Goal: Transaction & Acquisition: Purchase product/service

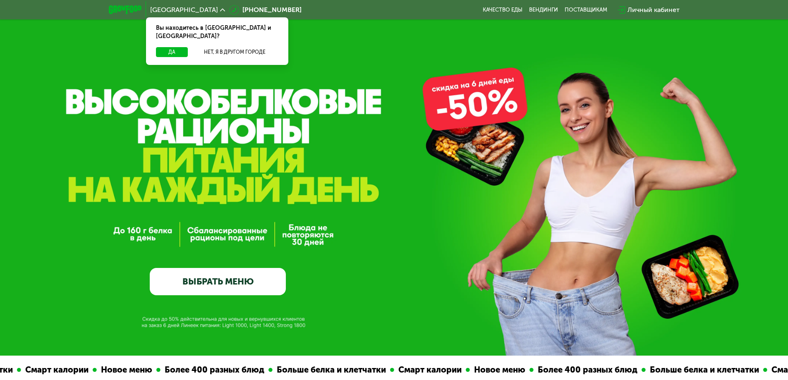
click at [243, 282] on link "ВЫБРАТЬ МЕНЮ" at bounding box center [218, 281] width 136 height 27
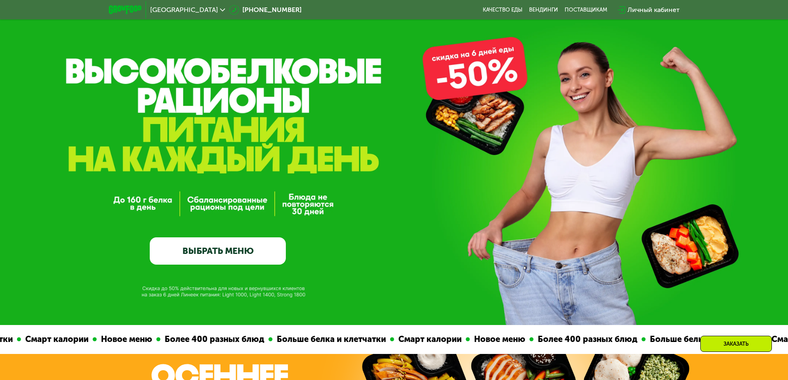
scroll to position [124, 0]
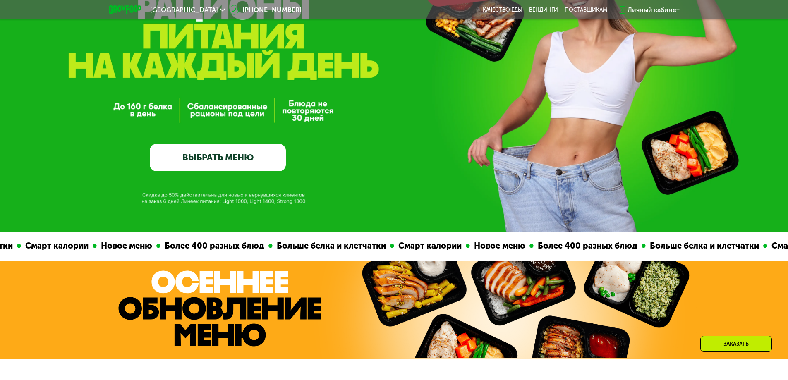
click at [214, 156] on link "ВЫБРАТЬ МЕНЮ" at bounding box center [218, 157] width 136 height 27
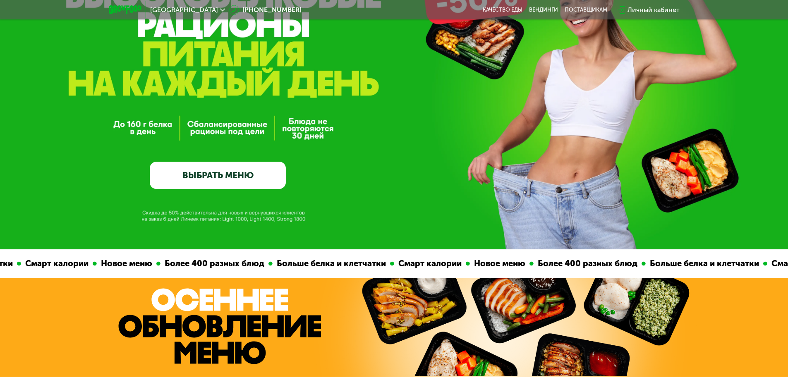
scroll to position [0, 0]
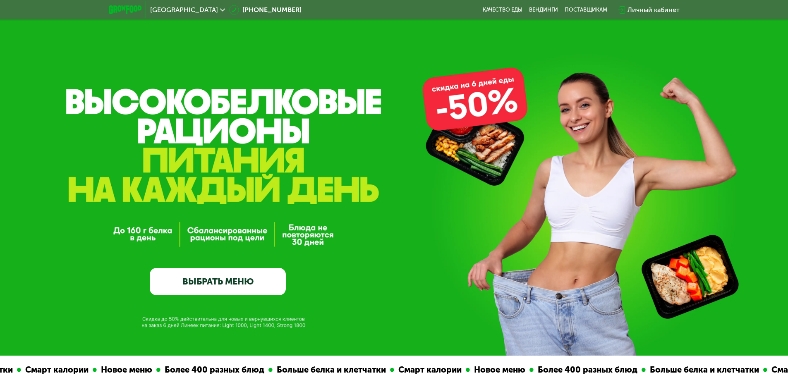
click at [249, 283] on link "ВЫБРАТЬ МЕНЮ" at bounding box center [218, 281] width 136 height 27
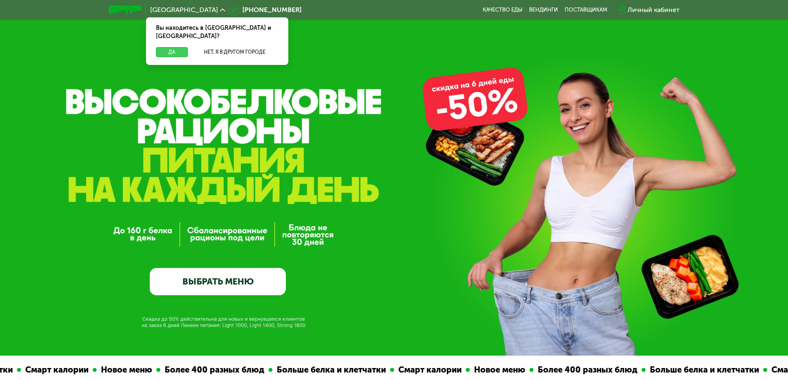
click at [173, 47] on button "Да" at bounding box center [172, 52] width 32 height 10
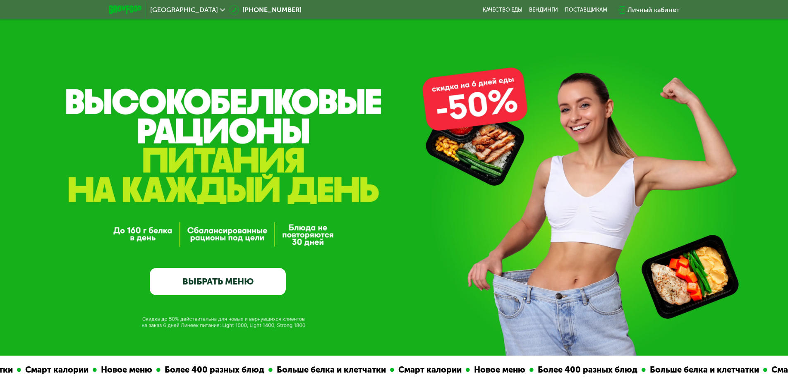
click at [226, 281] on link "ВЫБРАТЬ МЕНЮ" at bounding box center [218, 281] width 136 height 27
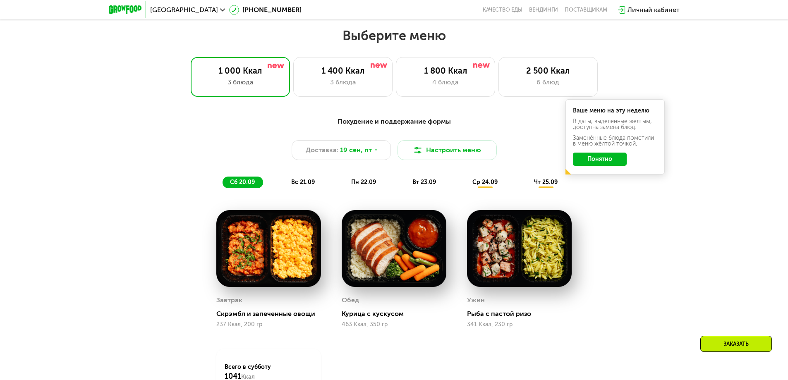
scroll to position [686, 0]
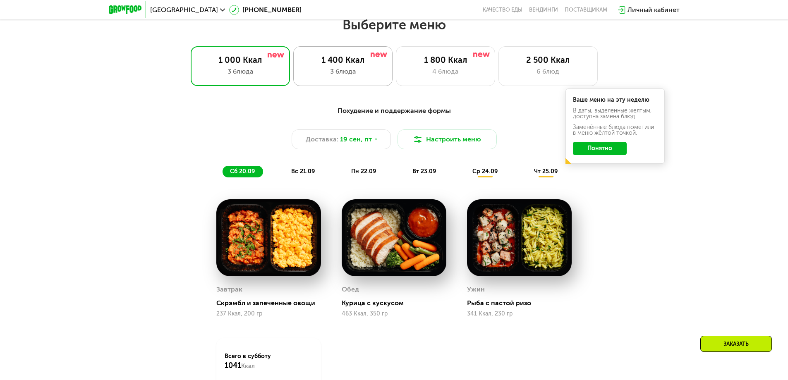
click at [341, 65] on div "1 400 Ккал" at bounding box center [343, 60] width 82 height 10
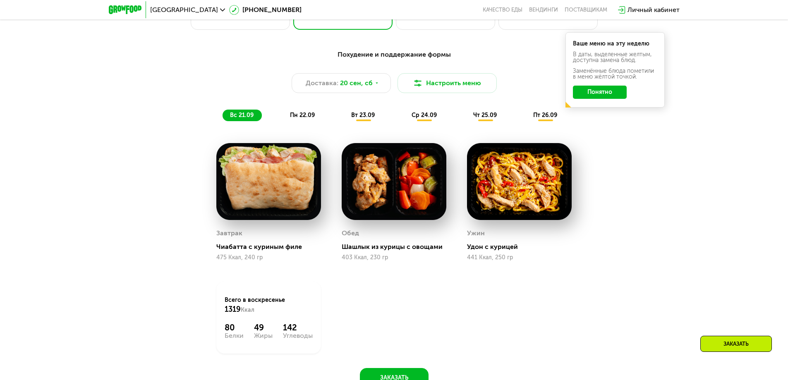
scroll to position [727, 0]
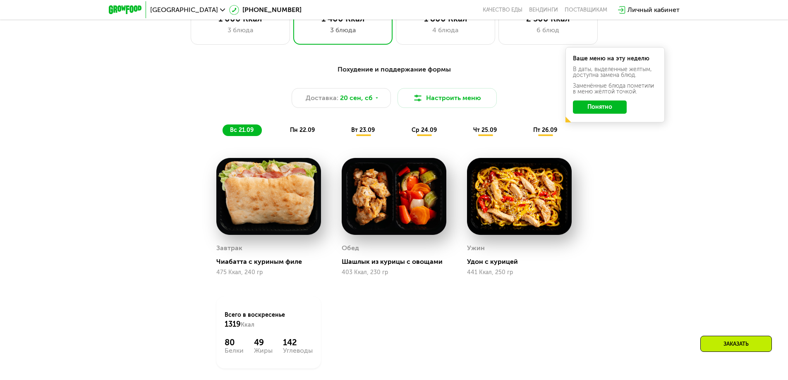
click at [597, 110] on button "Понятно" at bounding box center [600, 107] width 54 height 13
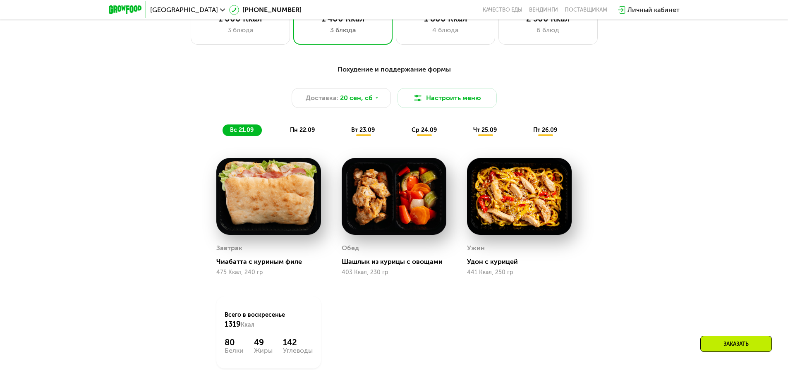
scroll to position [686, 0]
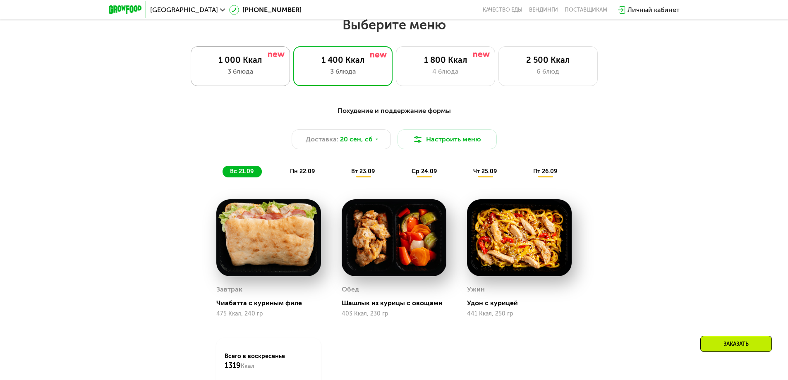
click at [248, 70] on div "3 блюда" at bounding box center [240, 72] width 82 height 10
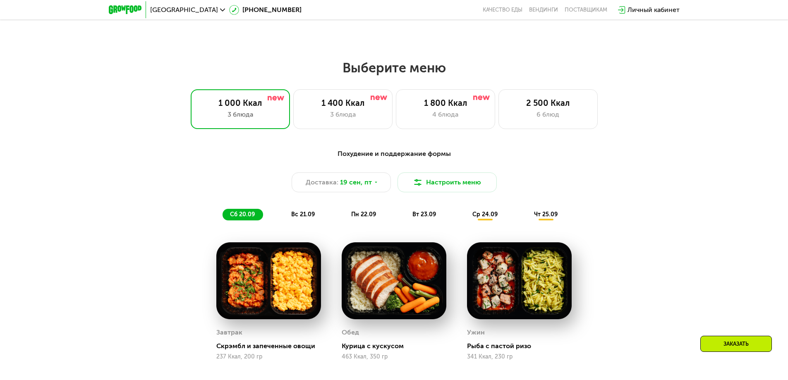
scroll to position [662, 0]
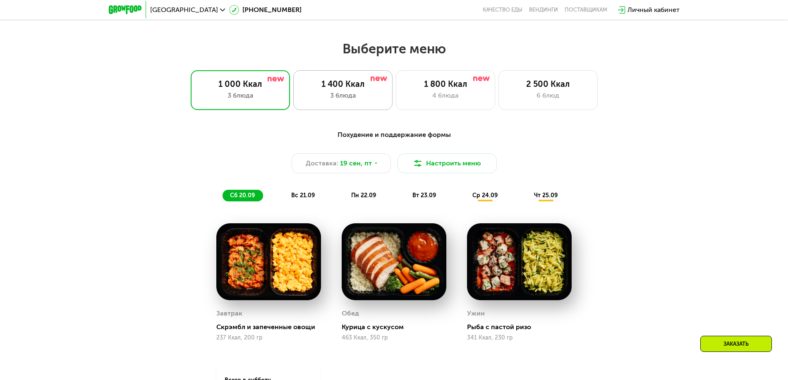
click at [331, 92] on div "1 400 Ккал 3 блюда" at bounding box center [342, 90] width 99 height 40
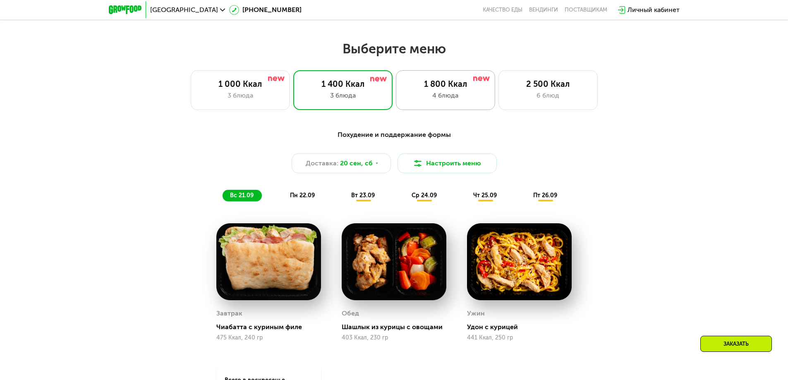
click at [449, 95] on div "4 блюда" at bounding box center [446, 96] width 82 height 10
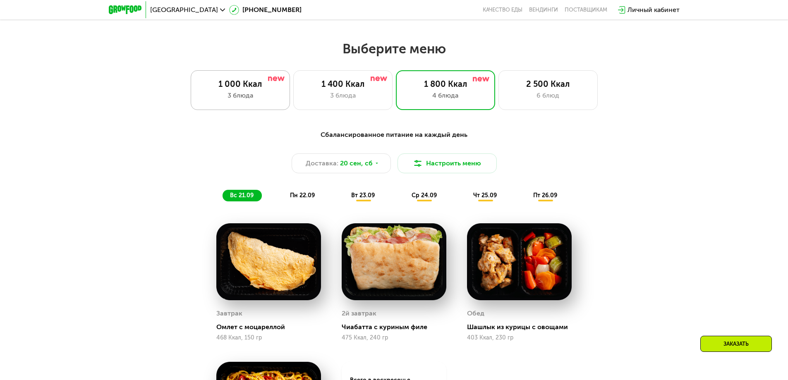
click at [241, 88] on div "1 000 Ккал" at bounding box center [240, 84] width 82 height 10
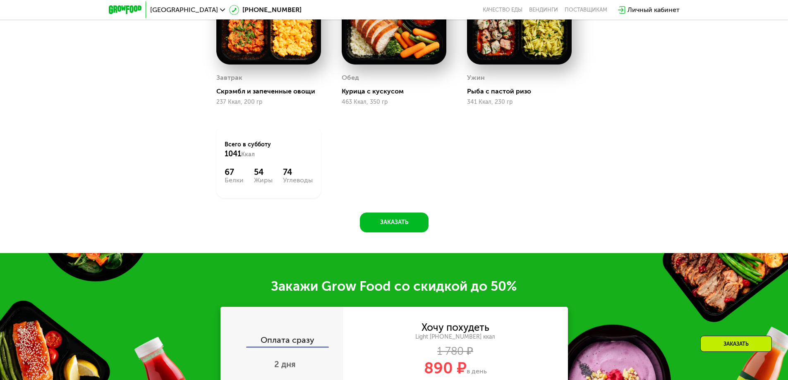
scroll to position [910, 0]
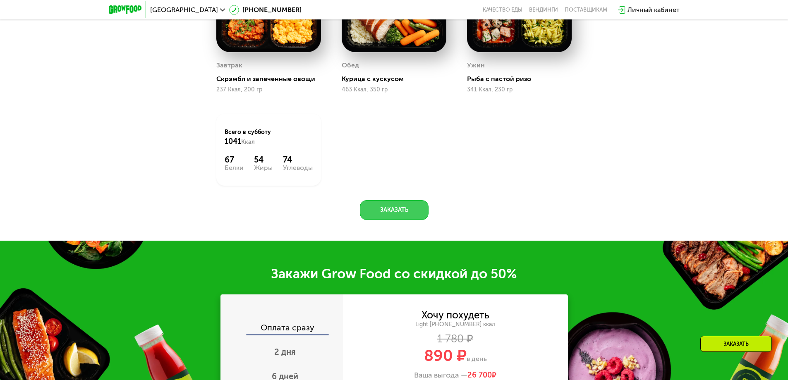
click at [377, 211] on button "Заказать" at bounding box center [394, 210] width 69 height 20
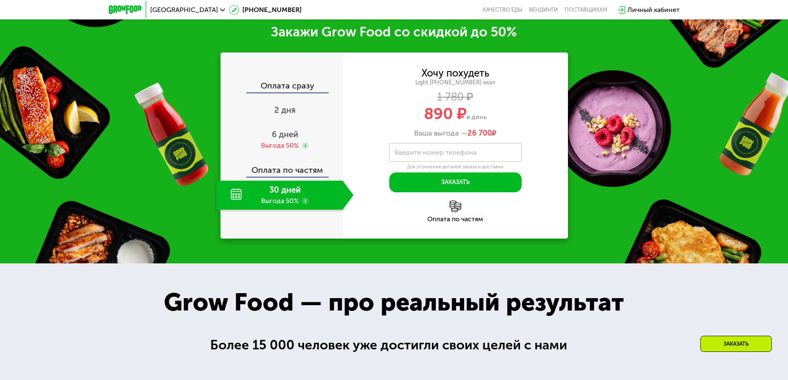
scroll to position [1154, 0]
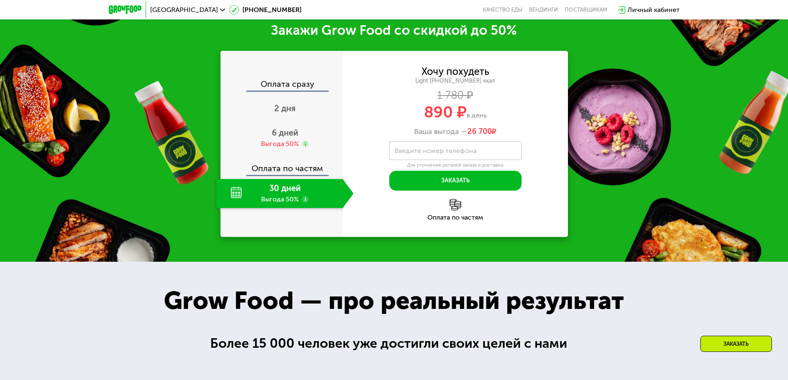
click at [286, 197] on div "30 дней Выгода 50%" at bounding box center [279, 193] width 127 height 29
click at [286, 86] on div "Оплата сразу" at bounding box center [282, 85] width 122 height 11
click at [286, 111] on span "2 дня" at bounding box center [285, 108] width 22 height 10
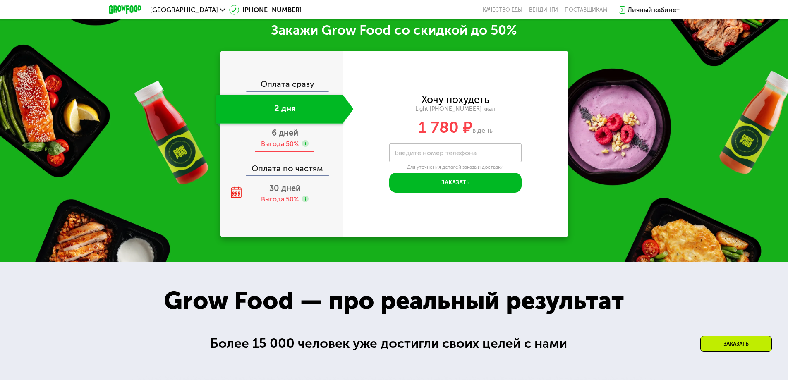
click at [288, 137] on span "6 дней" at bounding box center [285, 133] width 26 height 10
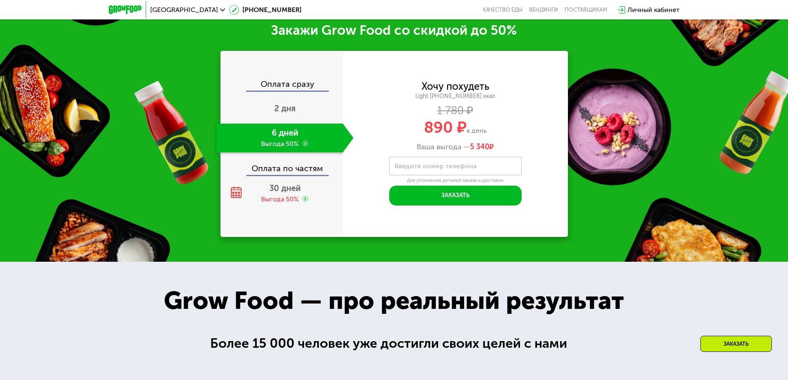
click at [290, 171] on div "Оплата по частям" at bounding box center [282, 165] width 122 height 19
click at [288, 192] on span "30 дней" at bounding box center [284, 188] width 31 height 10
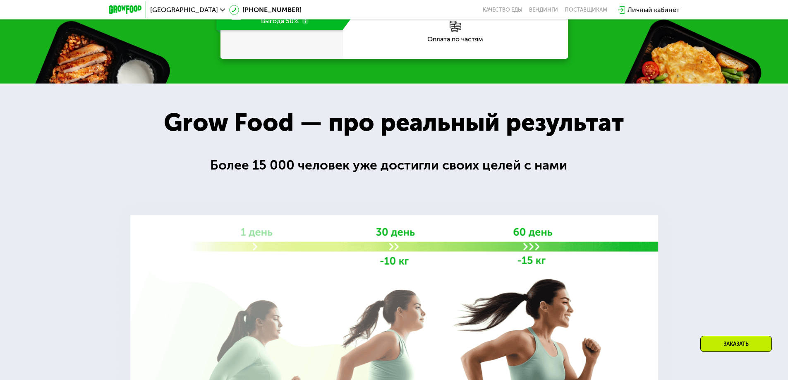
scroll to position [1154, 0]
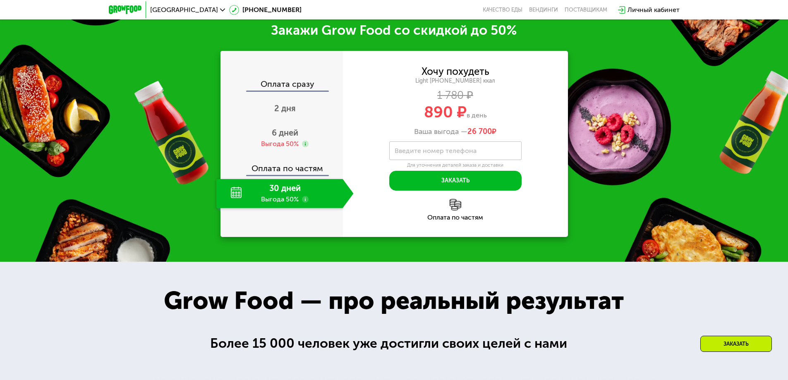
click at [300, 85] on div "Оплата сразу" at bounding box center [282, 85] width 122 height 11
click at [294, 89] on div "Оплата сразу" at bounding box center [282, 85] width 122 height 11
click at [287, 108] on span "2 дня" at bounding box center [285, 108] width 22 height 10
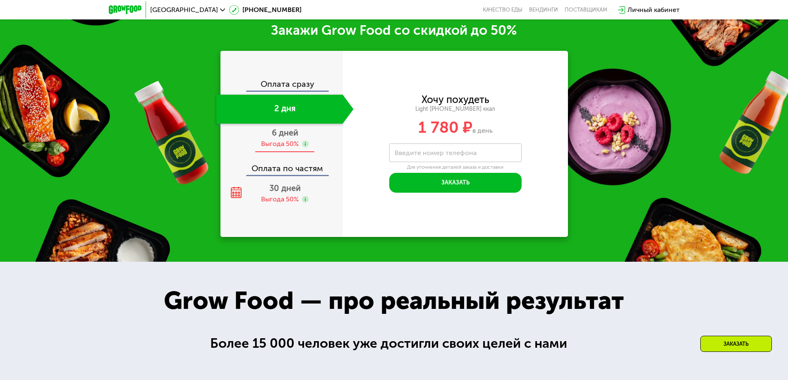
click at [289, 135] on span "6 дней" at bounding box center [285, 133] width 26 height 10
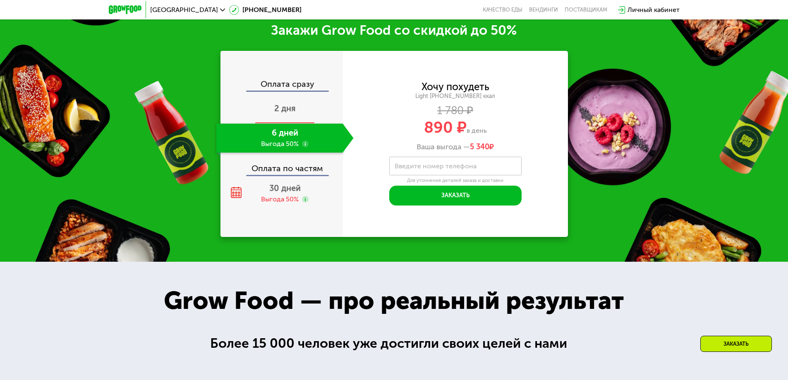
click at [286, 110] on span "2 дня" at bounding box center [285, 108] width 22 height 10
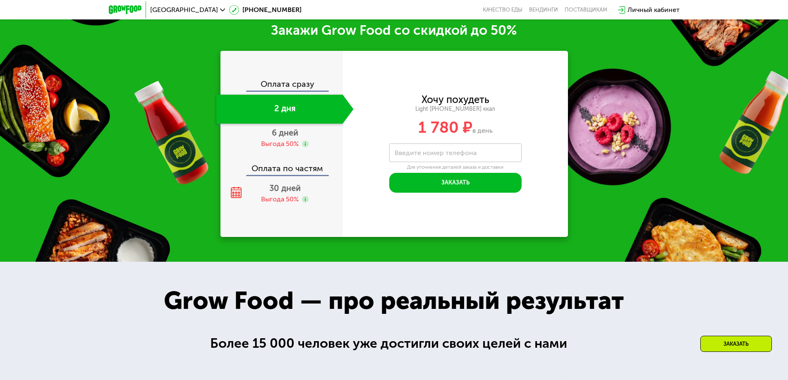
click at [286, 86] on div "Оплата сразу" at bounding box center [282, 85] width 122 height 11
click at [291, 137] on span "6 дней" at bounding box center [285, 133] width 26 height 10
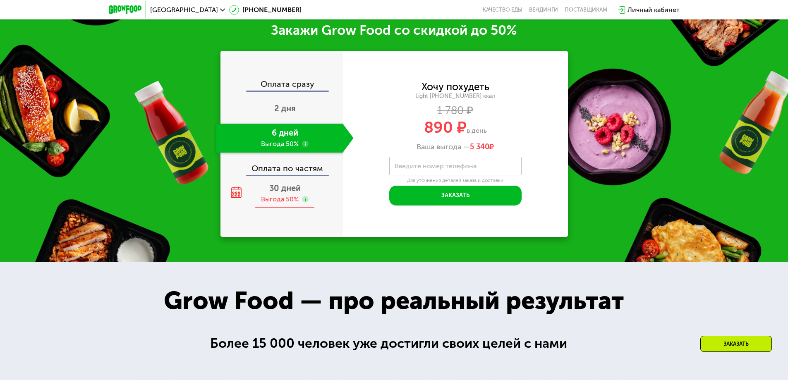
click at [289, 193] on span "30 дней" at bounding box center [284, 188] width 31 height 10
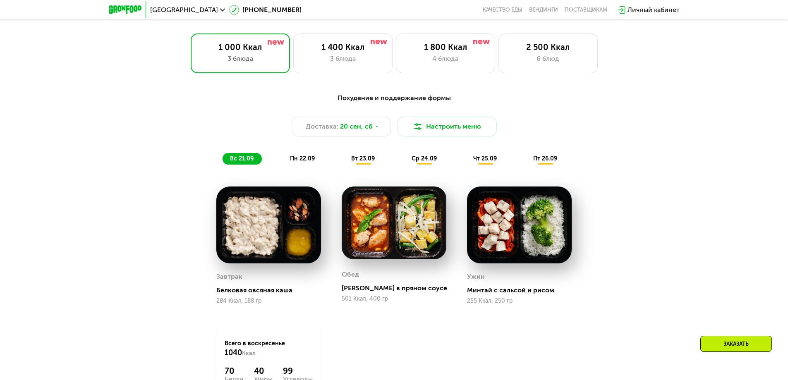
scroll to position [658, 0]
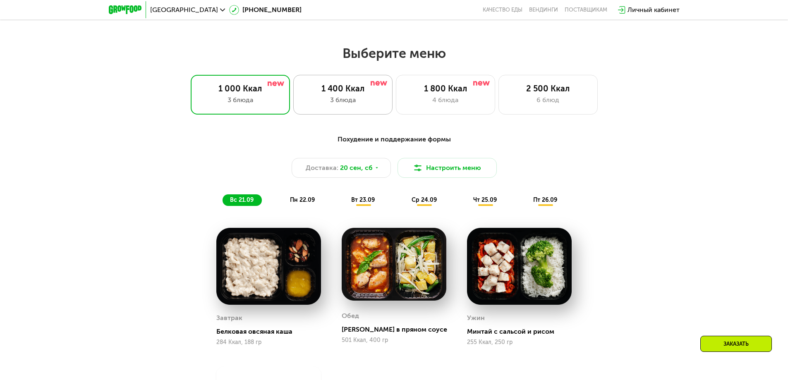
click at [336, 90] on div "1 400 Ккал" at bounding box center [343, 89] width 82 height 10
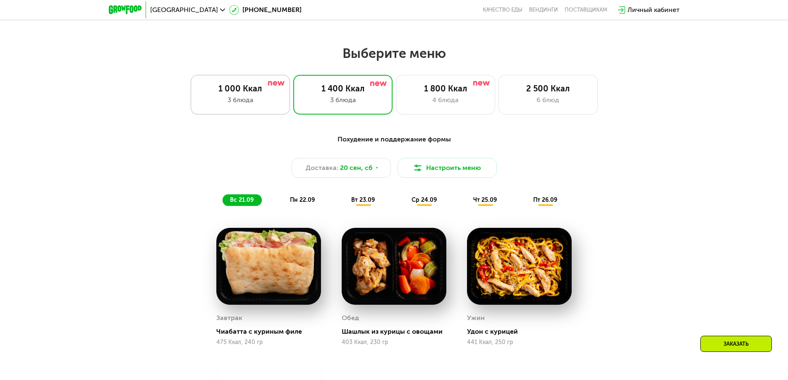
click at [235, 105] on div "3 блюда" at bounding box center [240, 100] width 82 height 10
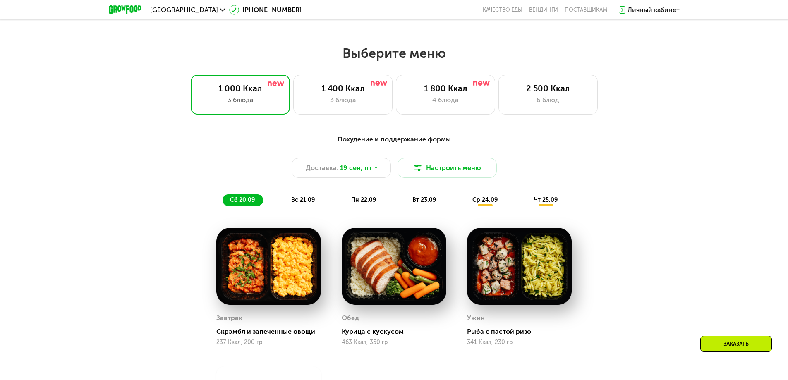
click at [300, 202] on span "вс 21.09" at bounding box center [303, 200] width 24 height 7
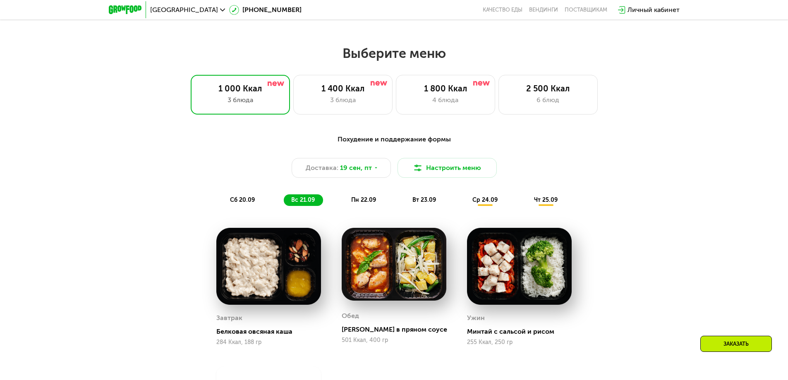
click at [244, 200] on span "сб 20.09" at bounding box center [242, 200] width 25 height 7
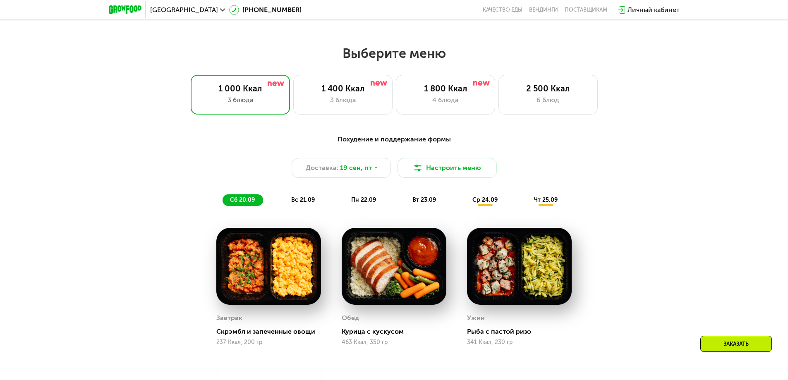
click at [302, 199] on span "вс 21.09" at bounding box center [303, 200] width 24 height 7
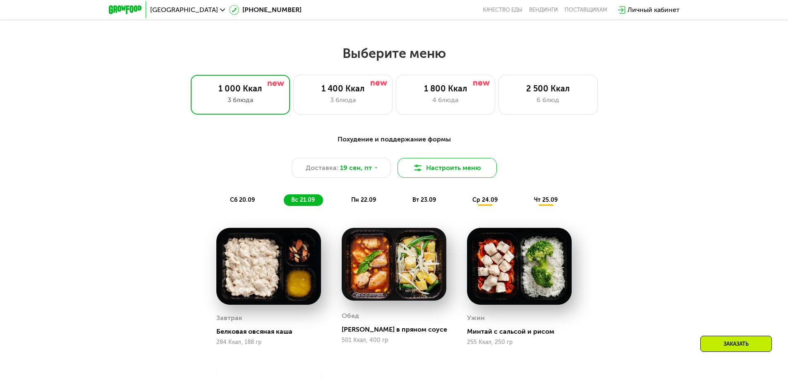
click at [434, 171] on button "Настроить меню" at bounding box center [447, 168] width 99 height 20
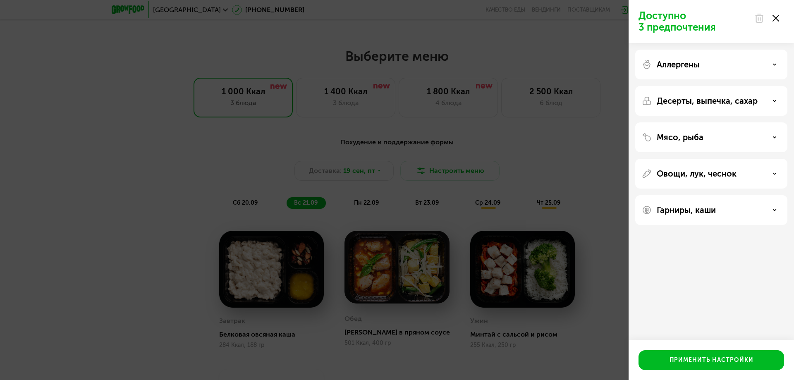
click at [735, 100] on p "Десерты, выпечка, сахар" at bounding box center [707, 101] width 101 height 10
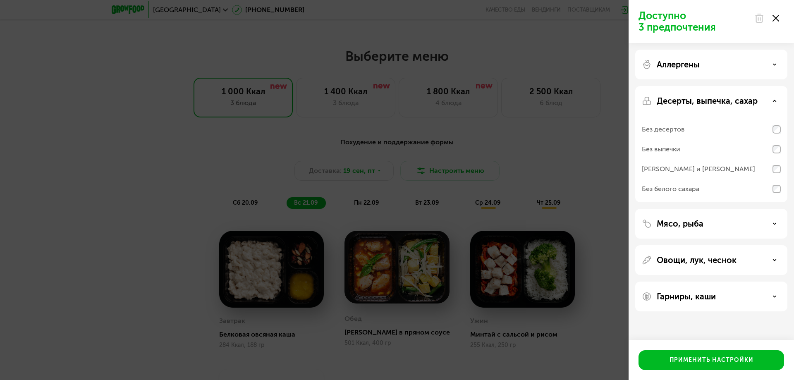
click at [735, 100] on p "Десерты, выпечка, сахар" at bounding box center [707, 101] width 101 height 10
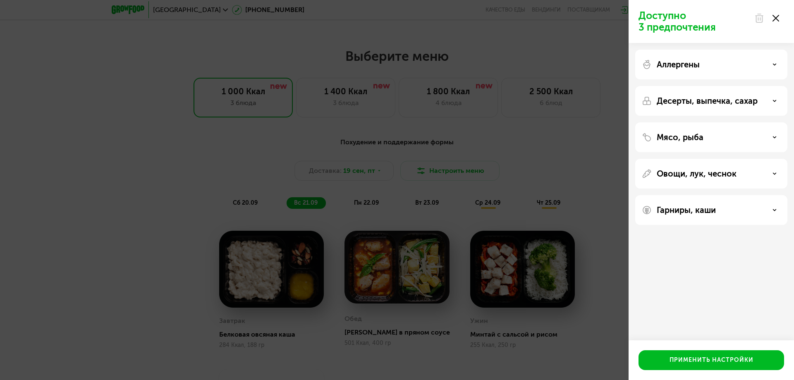
click at [696, 174] on p "Овощи, лук, чеснок" at bounding box center [697, 174] width 80 height 10
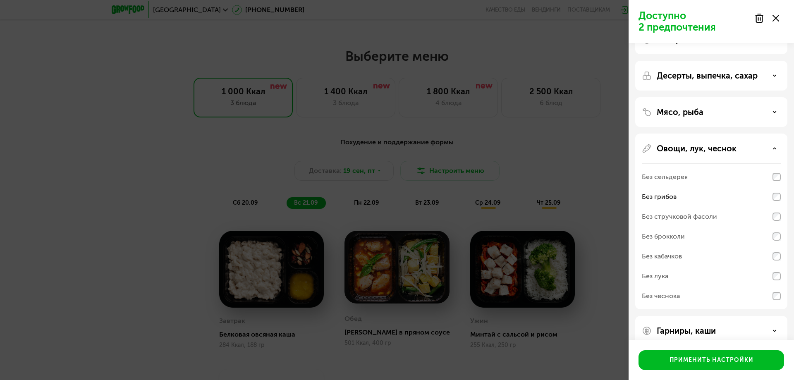
scroll to position [39, 0]
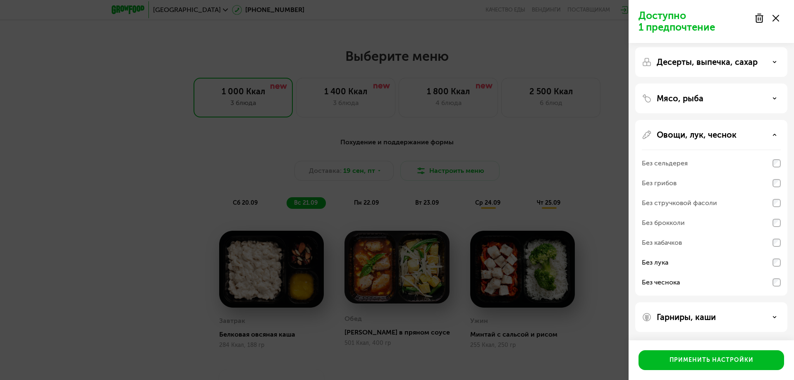
click at [717, 317] on div "Гарниры, каши" at bounding box center [711, 317] width 139 height 10
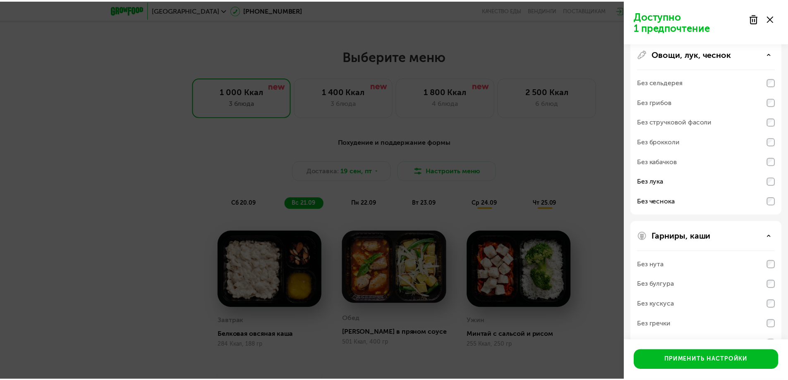
scroll to position [145, 0]
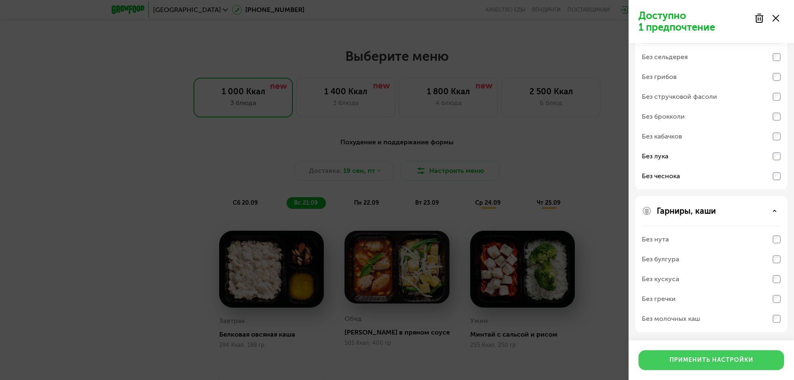
click at [716, 359] on div "Применить настройки" at bounding box center [712, 360] width 84 height 8
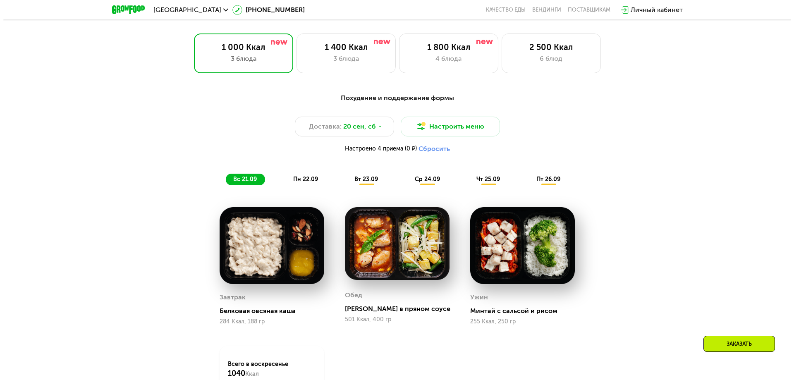
scroll to position [658, 0]
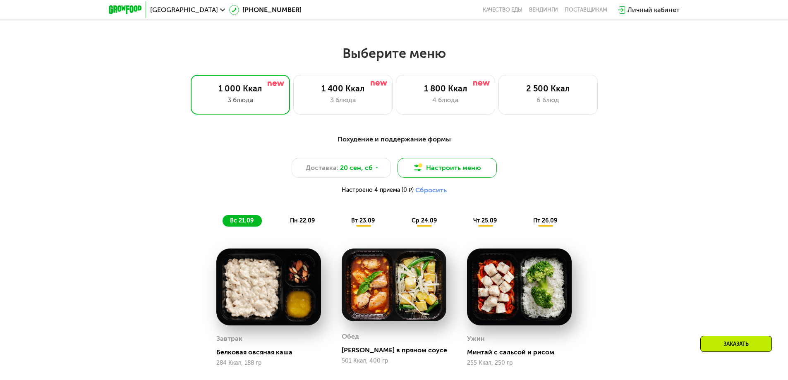
click at [469, 165] on button "Настроить меню" at bounding box center [447, 168] width 99 height 20
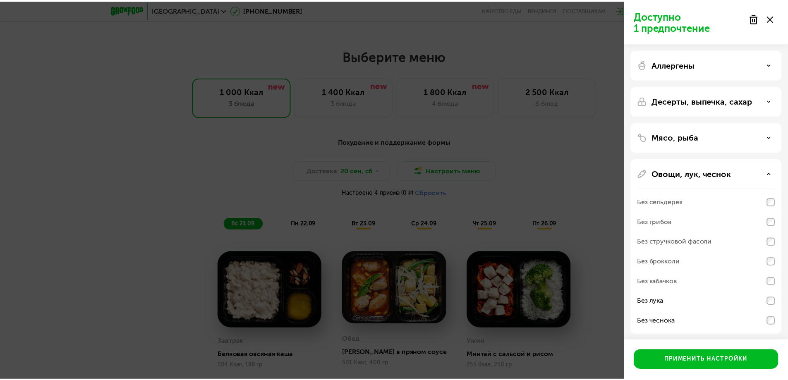
scroll to position [39, 0]
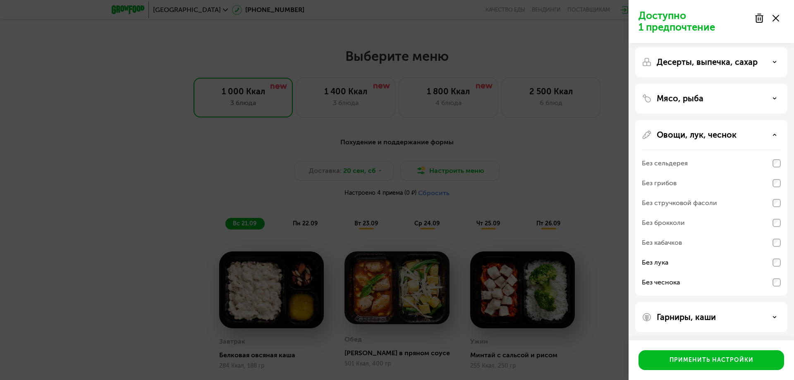
click at [778, 16] on icon at bounding box center [776, 18] width 7 height 7
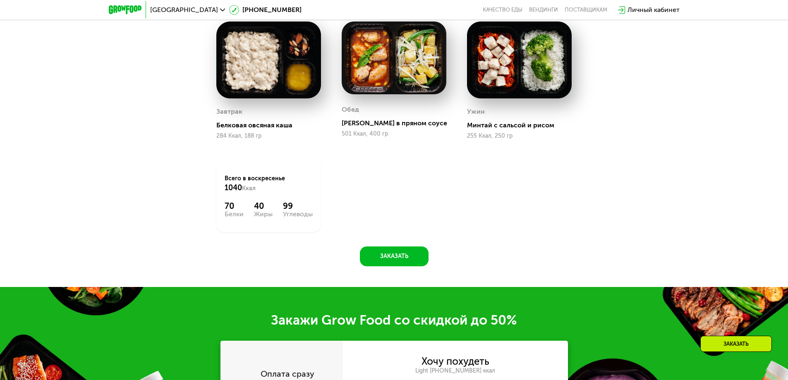
scroll to position [906, 0]
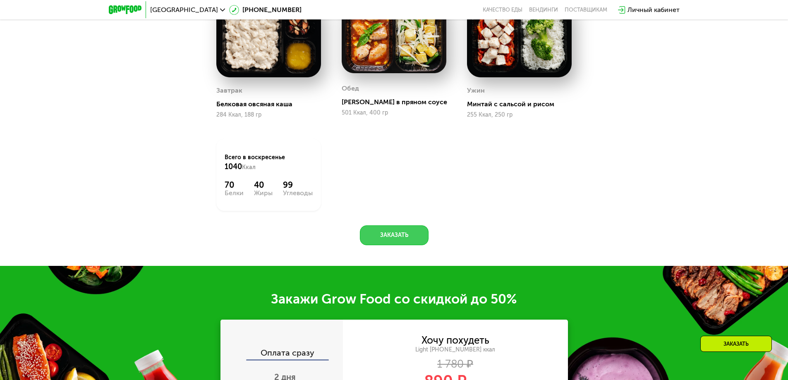
click at [404, 241] on button "Заказать" at bounding box center [394, 236] width 69 height 20
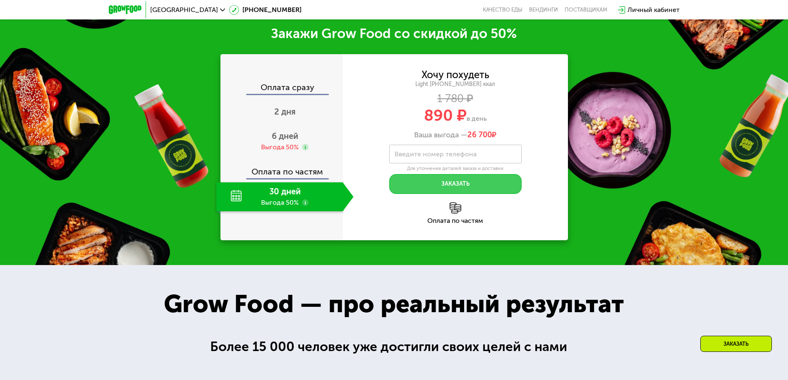
scroll to position [1175, 0]
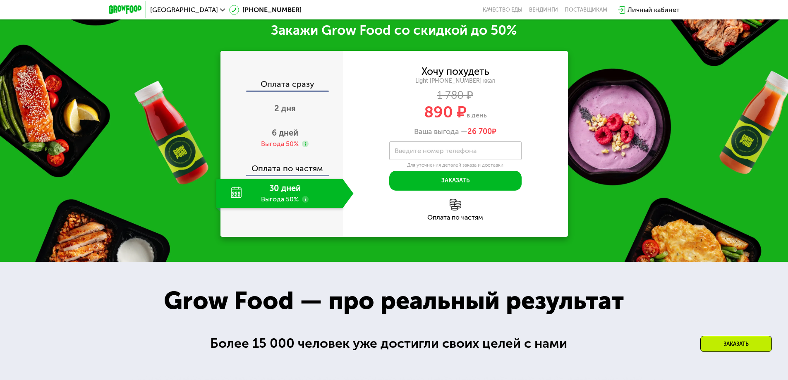
click at [649, 7] on div "Личный кабинет" at bounding box center [654, 10] width 52 height 10
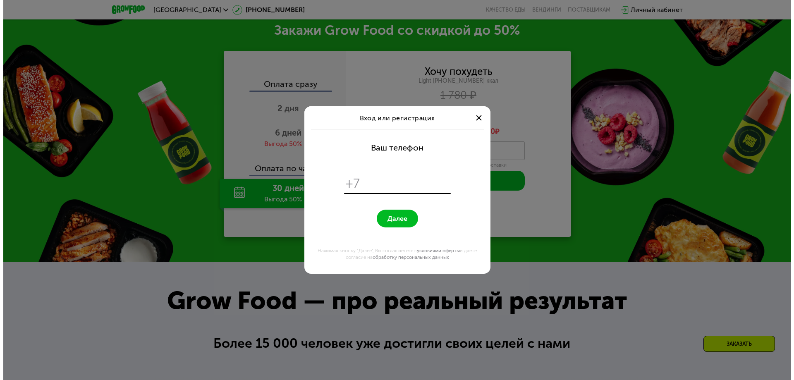
scroll to position [0, 0]
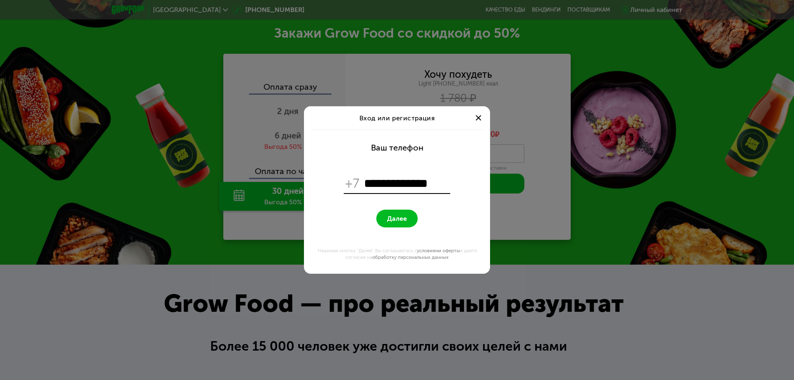
type input "**********"
click at [399, 220] on span "Далее" at bounding box center [397, 219] width 20 height 8
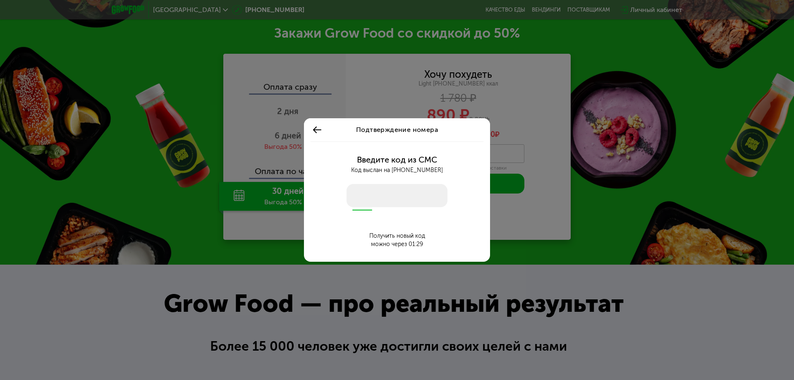
click at [394, 202] on input "number" at bounding box center [397, 195] width 101 height 23
type input "****"
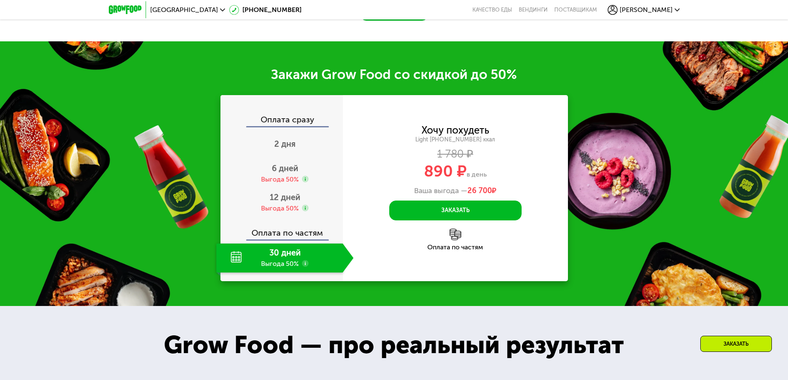
scroll to position [1062, 0]
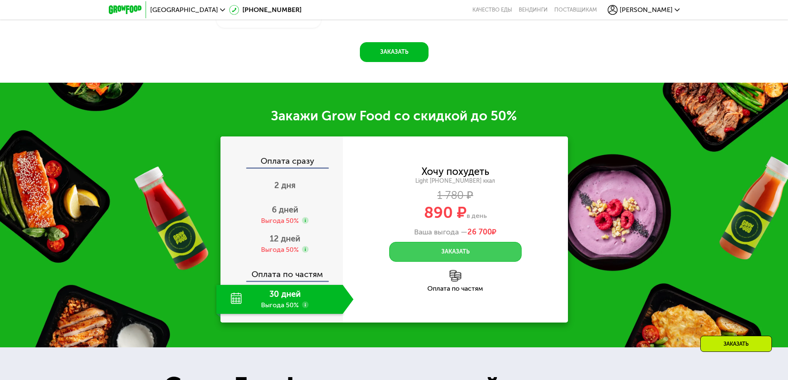
click at [434, 254] on button "Заказать" at bounding box center [455, 252] width 132 height 20
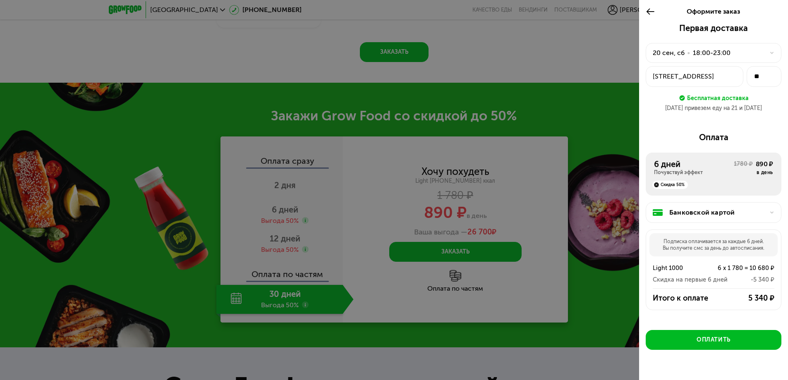
click at [647, 9] on icon at bounding box center [651, 12] width 10 height 10
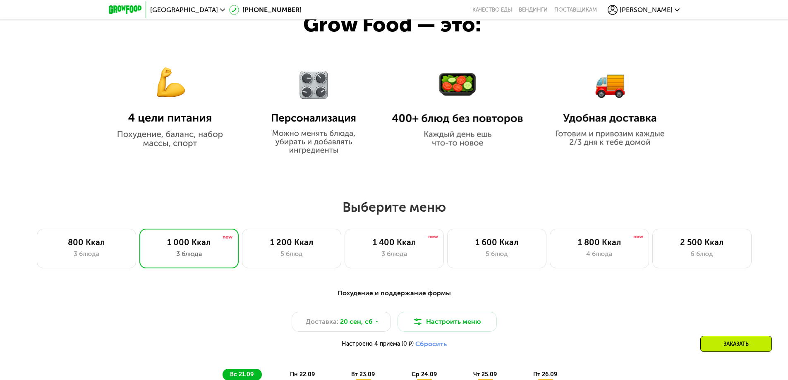
scroll to position [402, 0]
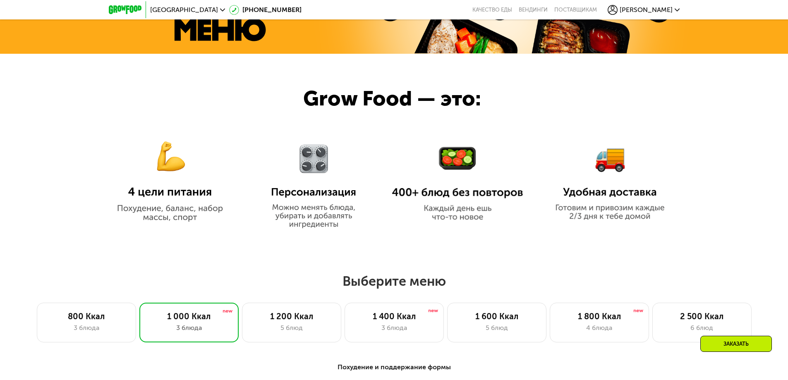
click at [665, 9] on span "[PERSON_NAME]" at bounding box center [646, 10] width 53 height 7
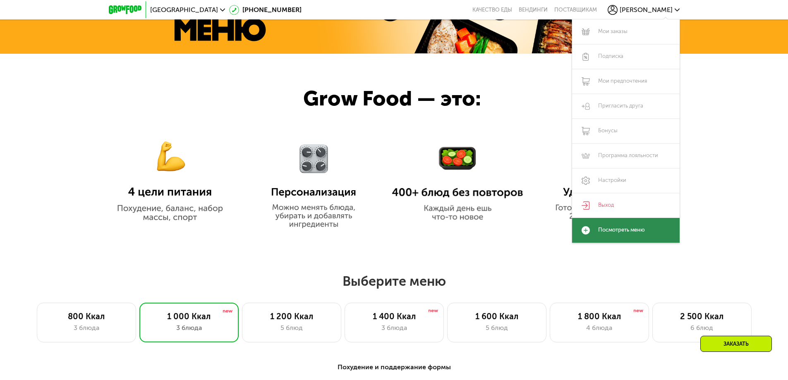
click at [626, 228] on link "Посмотреть меню" at bounding box center [626, 230] width 108 height 25
click at [618, 228] on link "Посмотреть меню" at bounding box center [626, 230] width 108 height 25
click at [617, 29] on link "Мои заказы" at bounding box center [626, 31] width 108 height 25
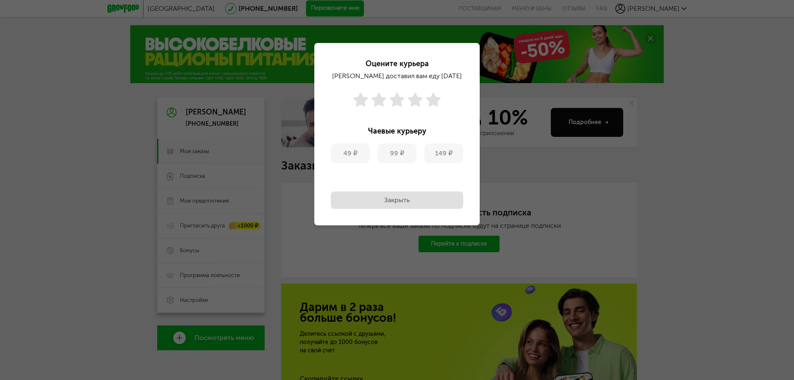
click at [433, 100] on use at bounding box center [433, 100] width 14 height 14
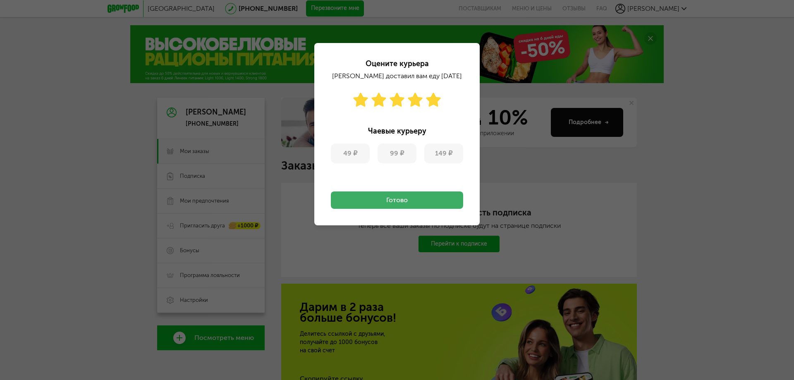
click at [415, 198] on button "Готово" at bounding box center [397, 200] width 132 height 17
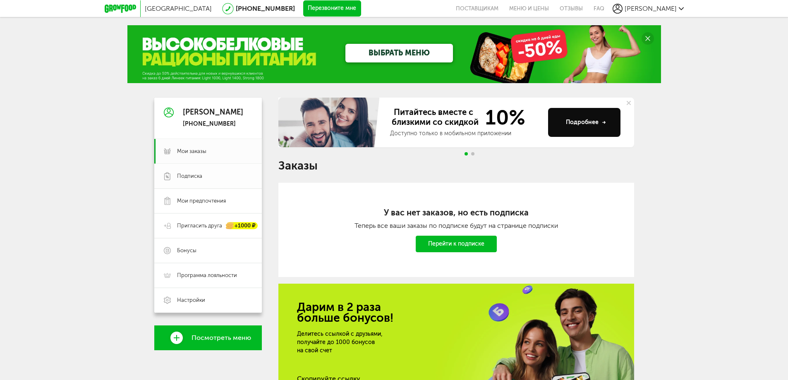
click at [199, 174] on span "Подписка" at bounding box center [189, 176] width 25 height 7
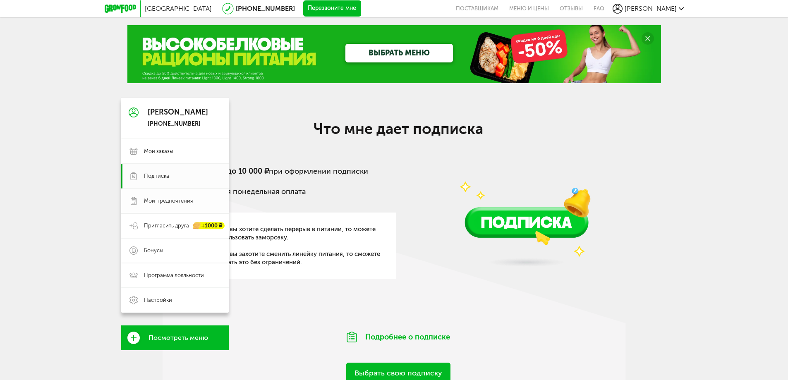
click at [161, 202] on span "Мои предпочтения" at bounding box center [168, 200] width 49 height 7
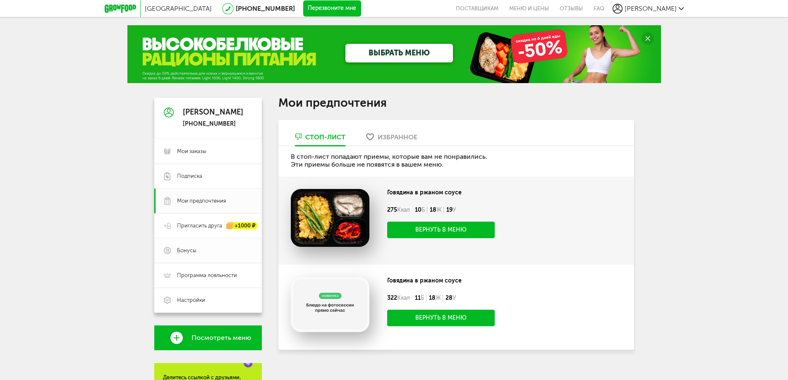
click at [190, 250] on span "Бонусы" at bounding box center [186, 250] width 19 height 7
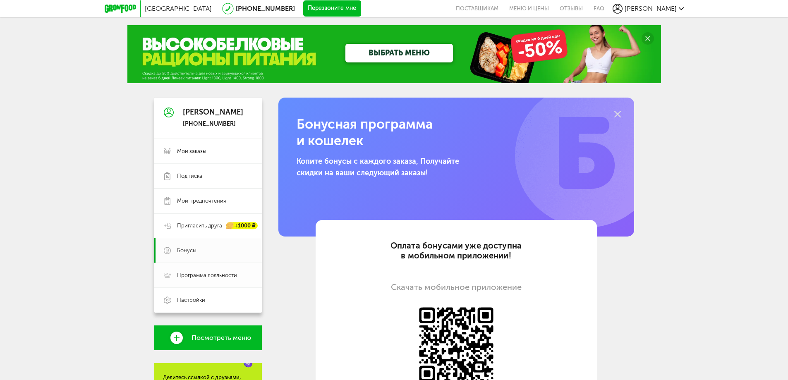
click at [208, 273] on span "Программа лояльности" at bounding box center [207, 275] width 60 height 7
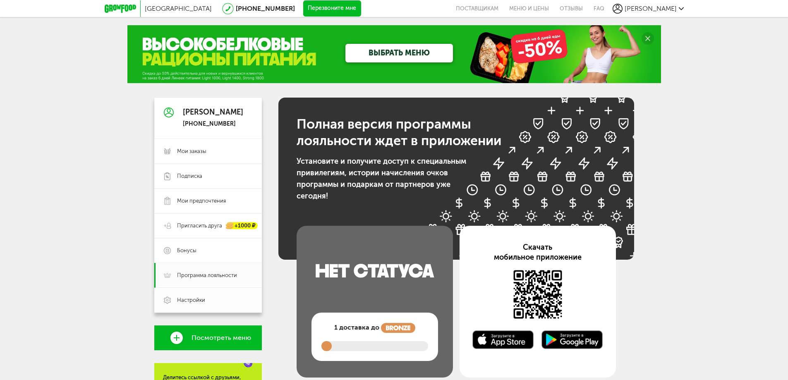
click at [205, 296] on link "Настройки" at bounding box center [208, 300] width 108 height 25
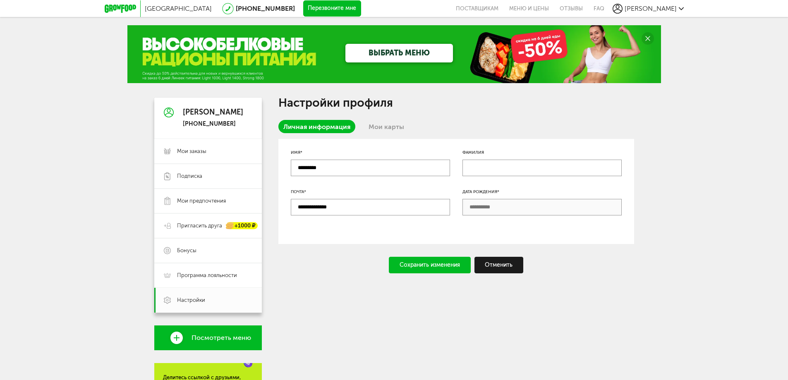
click at [379, 122] on link "Мои карты" at bounding box center [387, 126] width 46 height 13
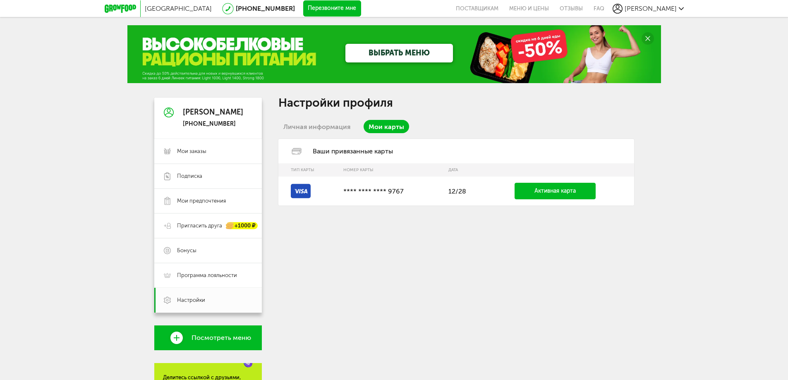
click at [412, 52] on link "ВЫБРАТЬ МЕНЮ" at bounding box center [400, 53] width 108 height 19
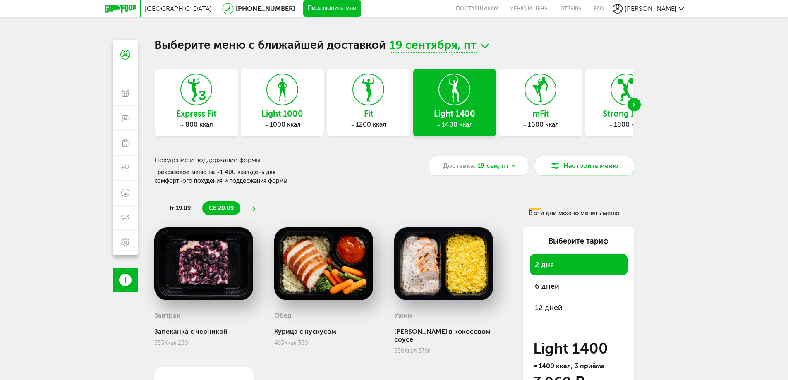
click at [634, 103] on div "Next slide" at bounding box center [634, 104] width 13 height 13
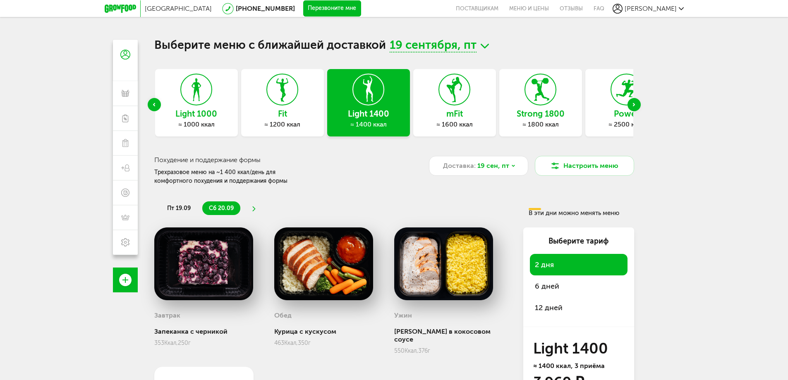
click at [634, 103] on div "Next slide" at bounding box center [634, 104] width 13 height 13
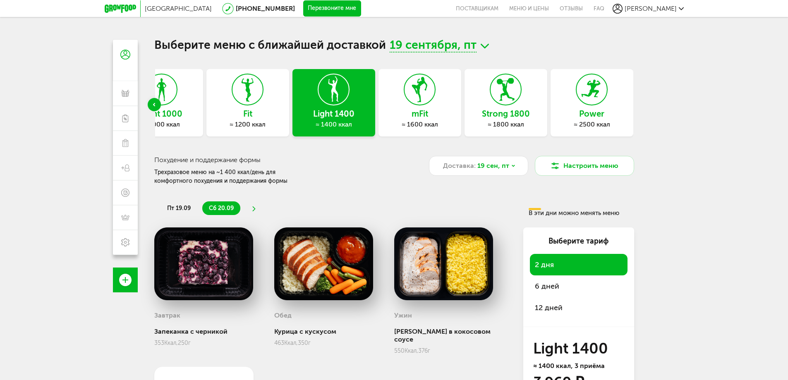
click at [255, 103] on icon at bounding box center [248, 89] width 30 height 31
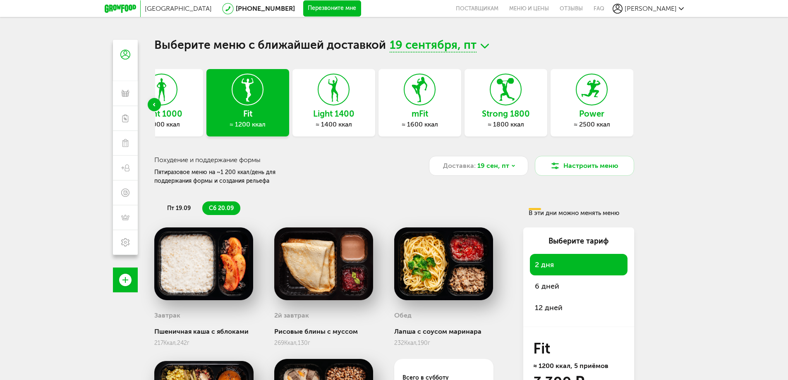
click at [150, 104] on div "Previous slide" at bounding box center [154, 104] width 13 height 13
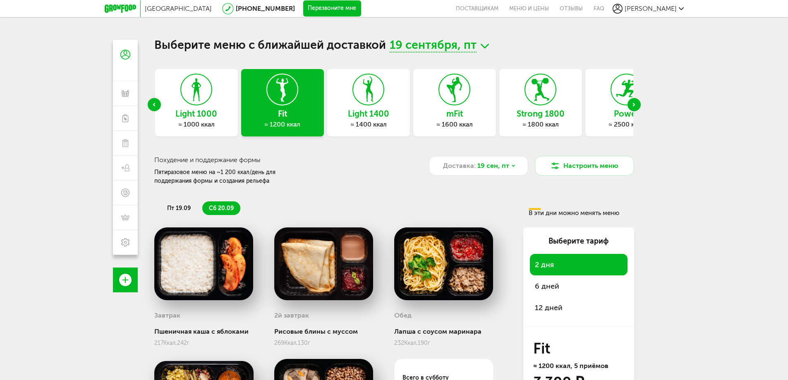
click at [194, 102] on icon at bounding box center [196, 89] width 30 height 31
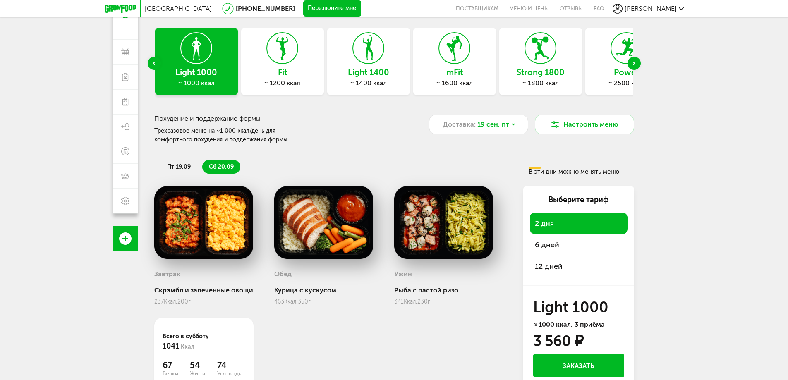
scroll to position [78, 0]
